Goal: Check status: Check status

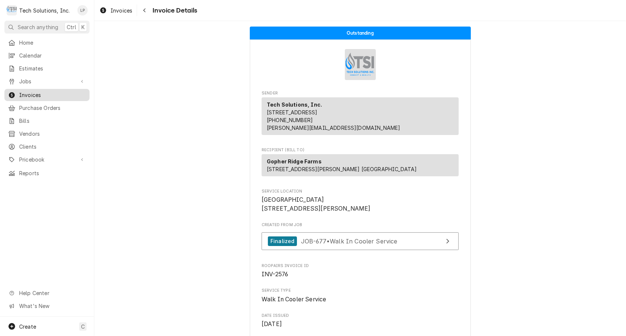
click at [35, 92] on span "Invoices" at bounding box center [52, 95] width 67 height 8
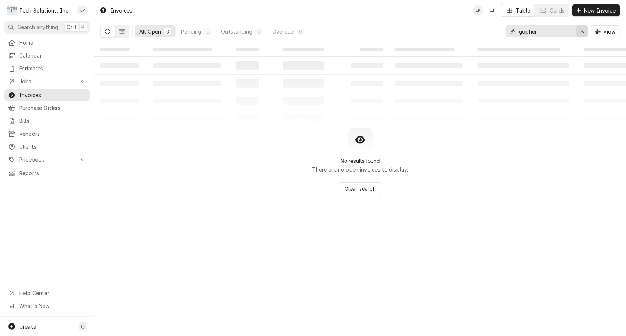
click at [582, 32] on icon "Erase input" at bounding box center [583, 31] width 4 height 5
click at [531, 34] on input "inv-2564" at bounding box center [546, 31] width 55 height 12
click at [529, 32] on input "inv-2564" at bounding box center [546, 31] width 55 height 12
type input "2564"
click at [121, 32] on icon "Dynamic Content Wrapper" at bounding box center [121, 31] width 5 height 5
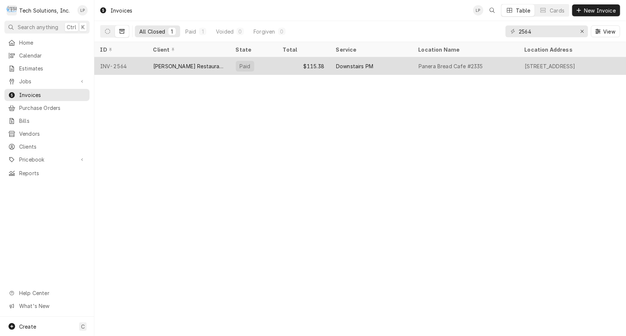
click at [162, 66] on div "[PERSON_NAME] Restaurant Group" at bounding box center [188, 66] width 71 height 8
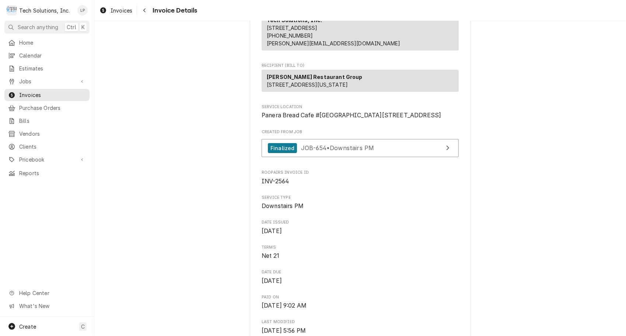
scroll to position [86, 0]
drag, startPoint x: 618, startPoint y: 95, endPoint x: 618, endPoint y: 108, distance: 12.9
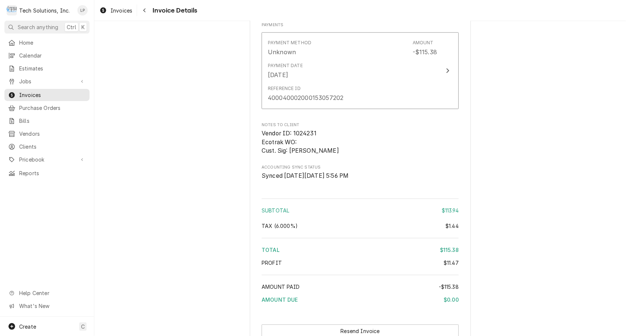
scroll to position [548, 0]
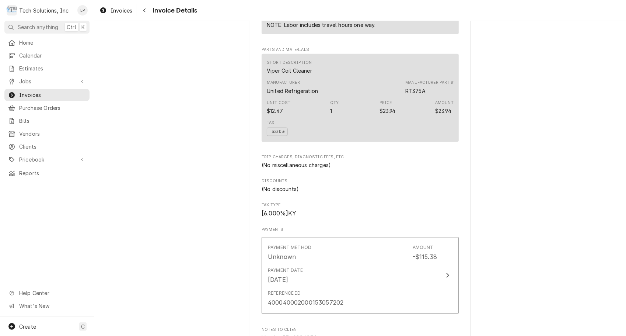
drag, startPoint x: 621, startPoint y: 228, endPoint x: 568, endPoint y: 84, distance: 154.1
click at [568, 84] on div "Paid Sender Tech Solutions, Inc. 161 Homemont Drive Cool Ridge, WV 25825 (304) …" at bounding box center [360, 25] width 532 height 1104
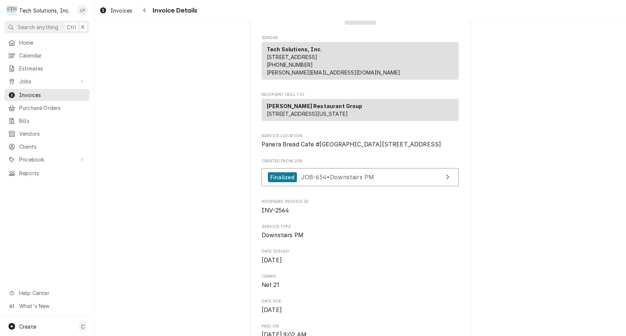
scroll to position [0, 0]
